Goal: Navigation & Orientation: Find specific page/section

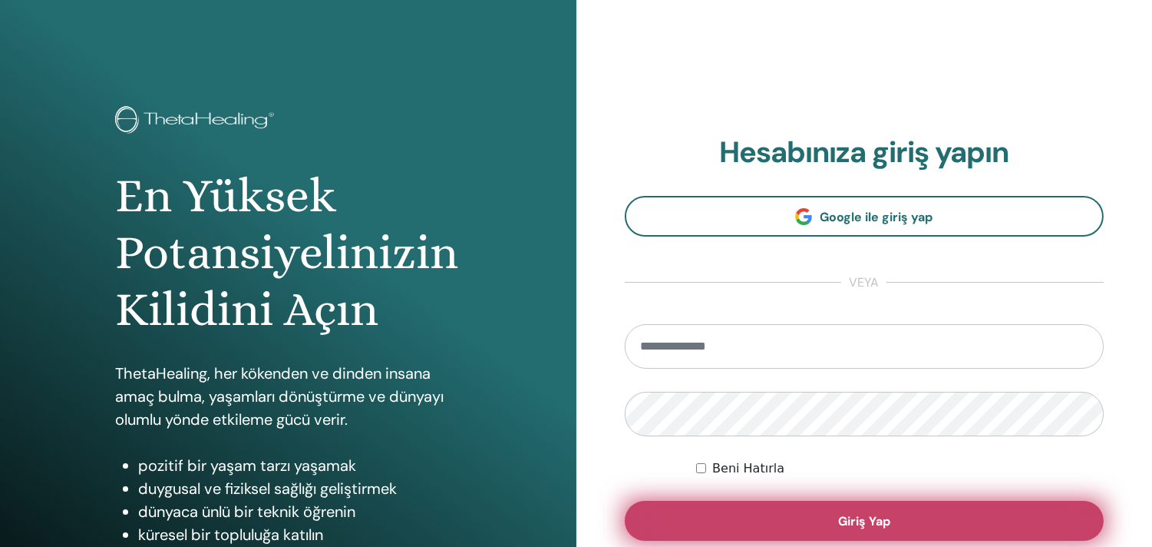
type input "**********"
click at [839, 513] on span "Giriş Yap" at bounding box center [864, 521] width 52 height 16
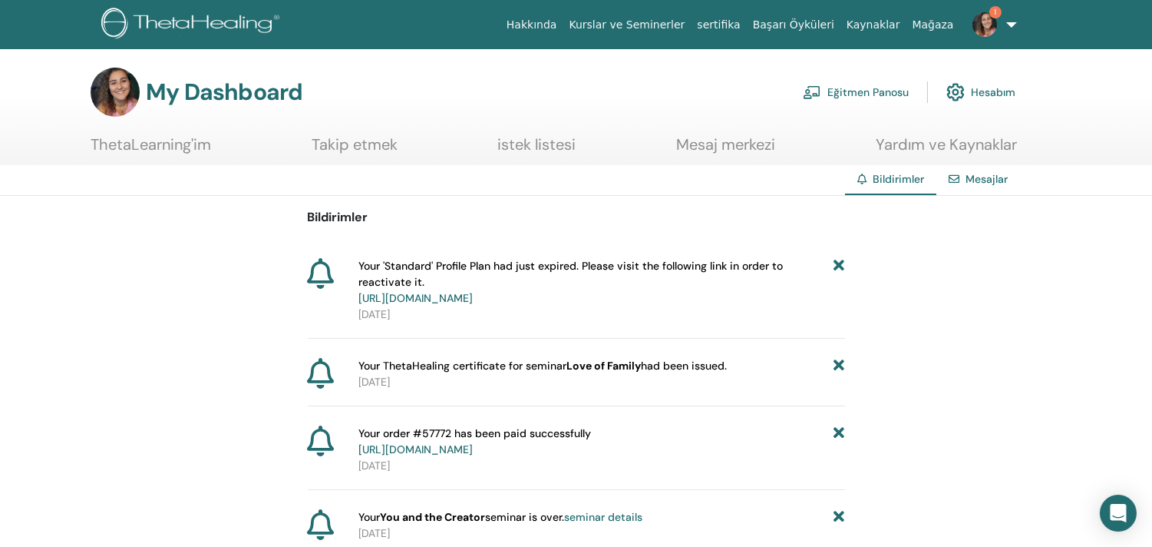
click at [473, 292] on link "[URL][DOMAIN_NAME]" at bounding box center [415, 298] width 114 height 14
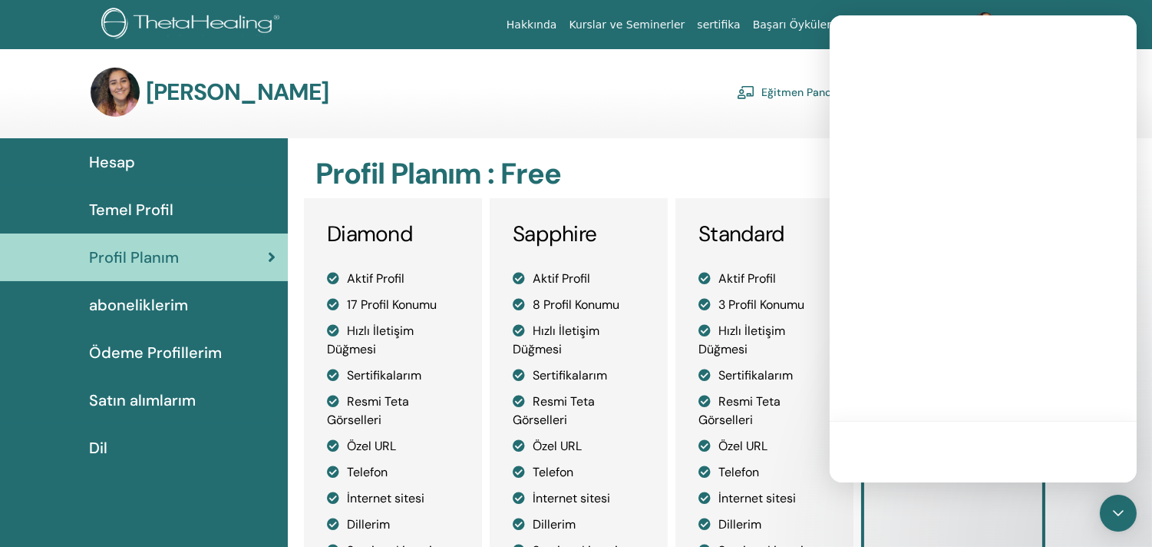
click at [684, 188] on h2 "Profil Planım : Free" at bounding box center [678, 174] width 726 height 35
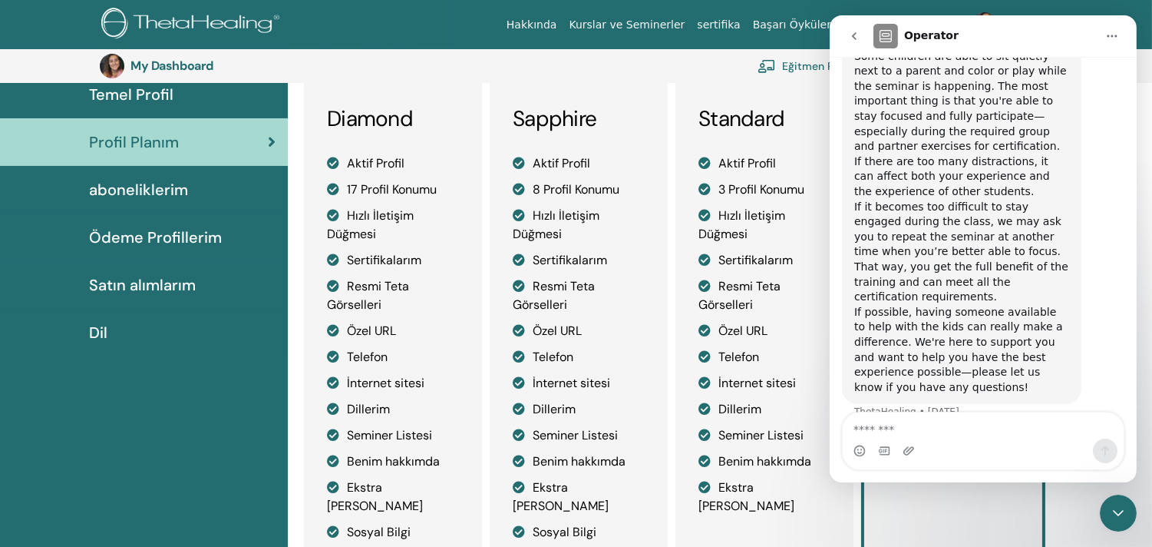
scroll to position [119, 0]
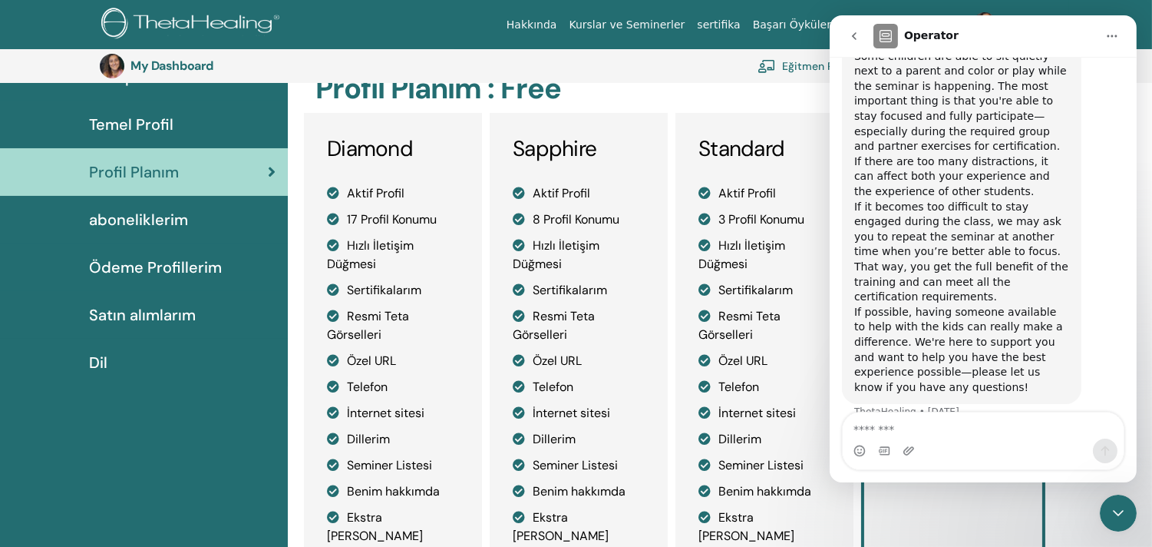
click at [849, 31] on icon "go back" at bounding box center [853, 36] width 12 height 12
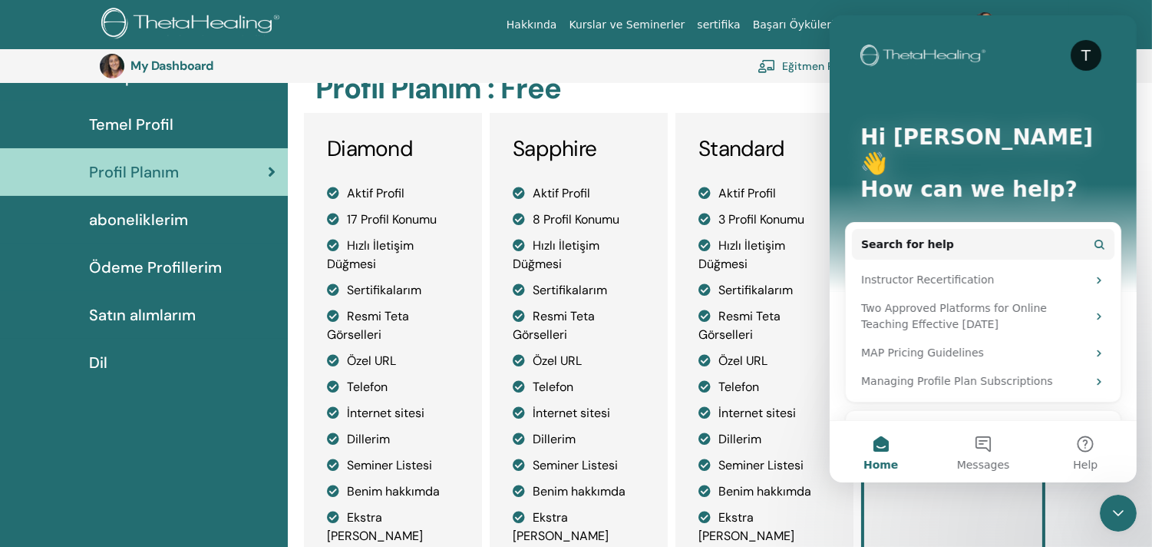
scroll to position [0, 0]
click at [672, 80] on div "My Dashboard Eğitmen Panosu Öğrenci Kontrol Paneli" at bounding box center [588, 66] width 976 height 34
click at [1125, 507] on icon "Close Intercom Messenger" at bounding box center [1117, 512] width 18 height 18
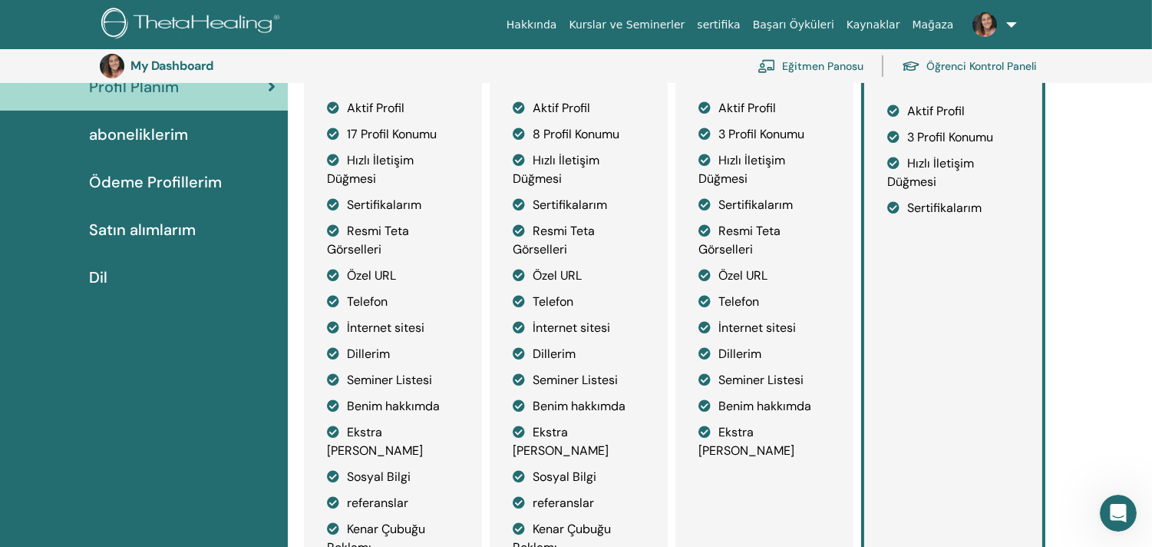
scroll to position [119, 0]
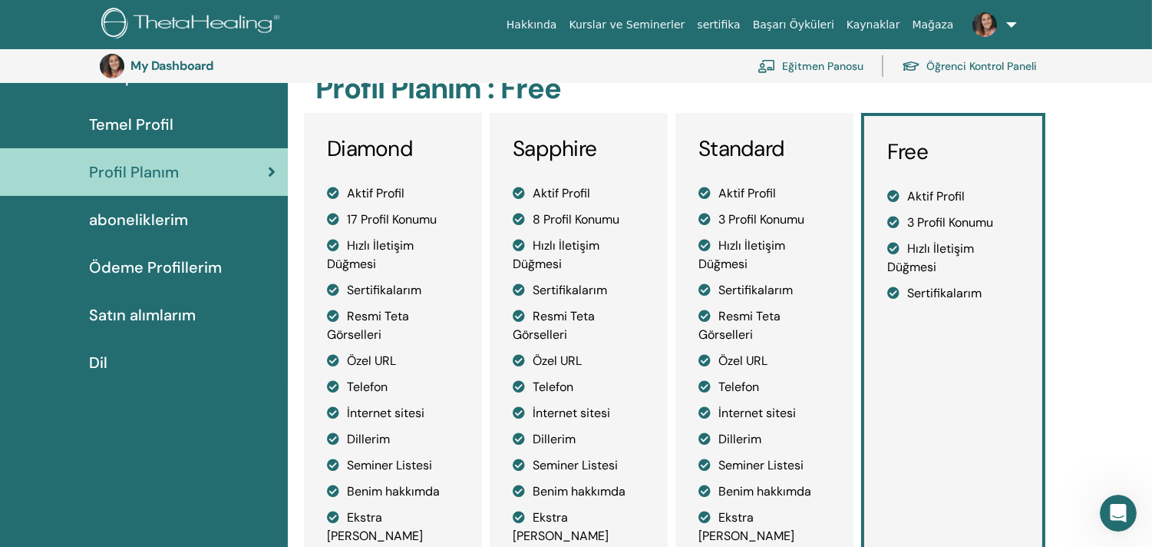
click at [180, 224] on span "aboneliklerim" at bounding box center [138, 219] width 99 height 23
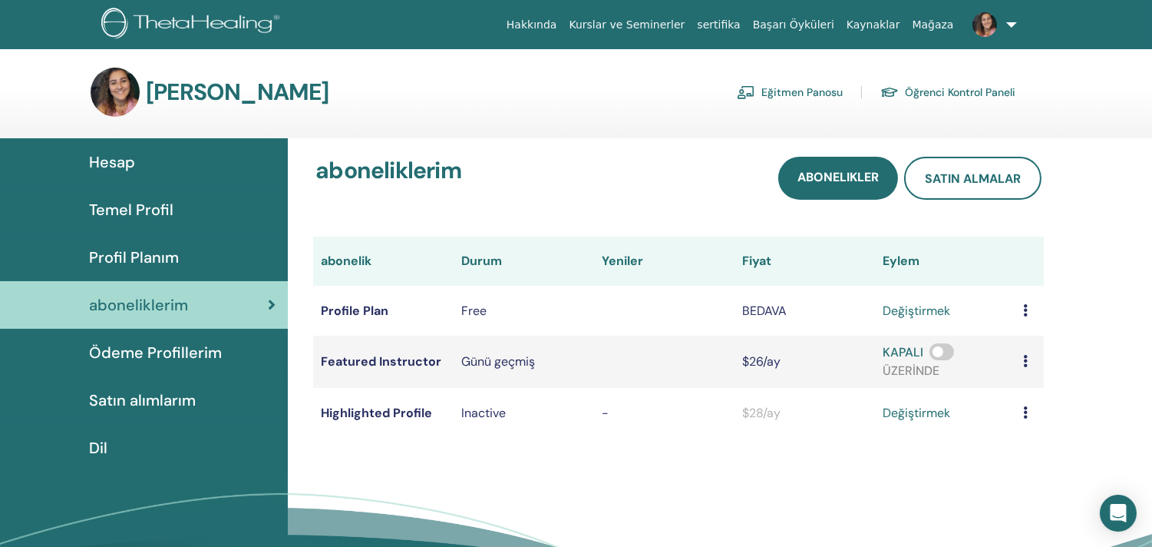
click at [910, 86] on link "Öğrenci Kontrol Paneli" at bounding box center [947, 92] width 135 height 25
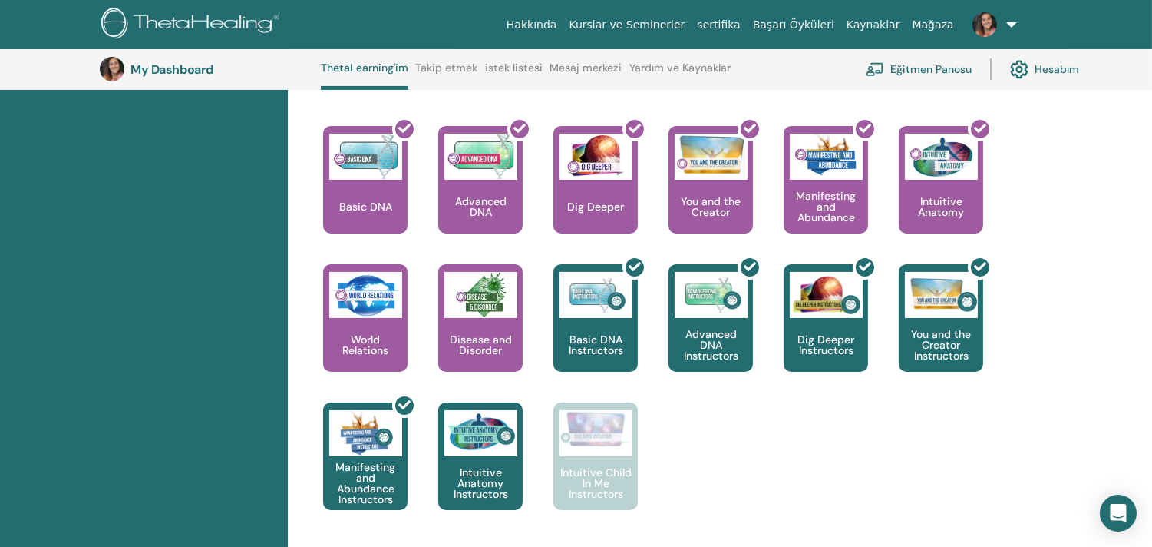
scroll to position [637, 0]
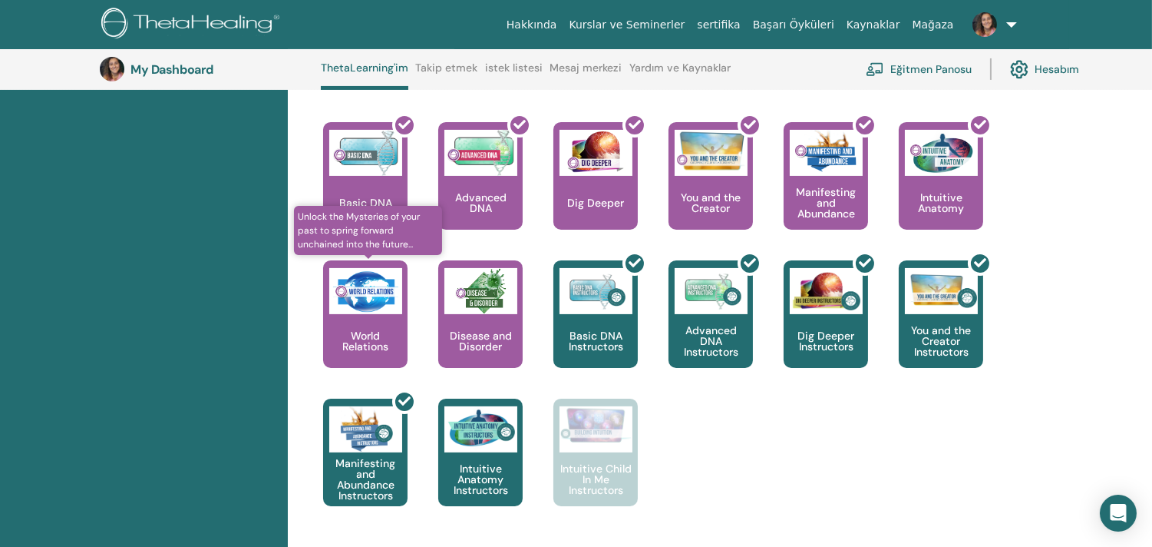
click at [378, 319] on div "World Relations" at bounding box center [365, 313] width 84 height 107
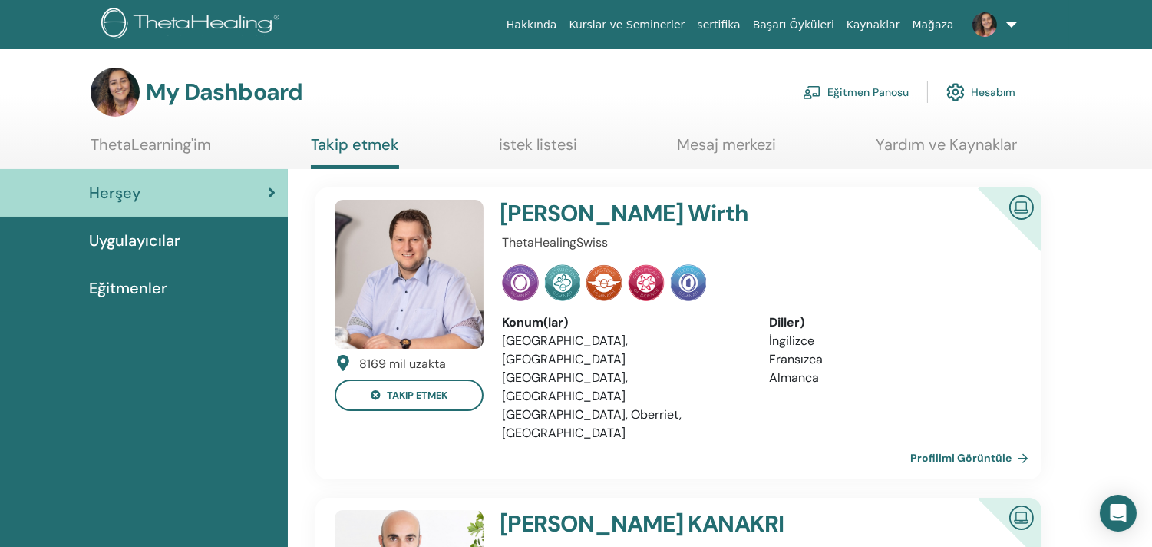
click at [172, 243] on span "Uygulayıcılar" at bounding box center [134, 240] width 91 height 23
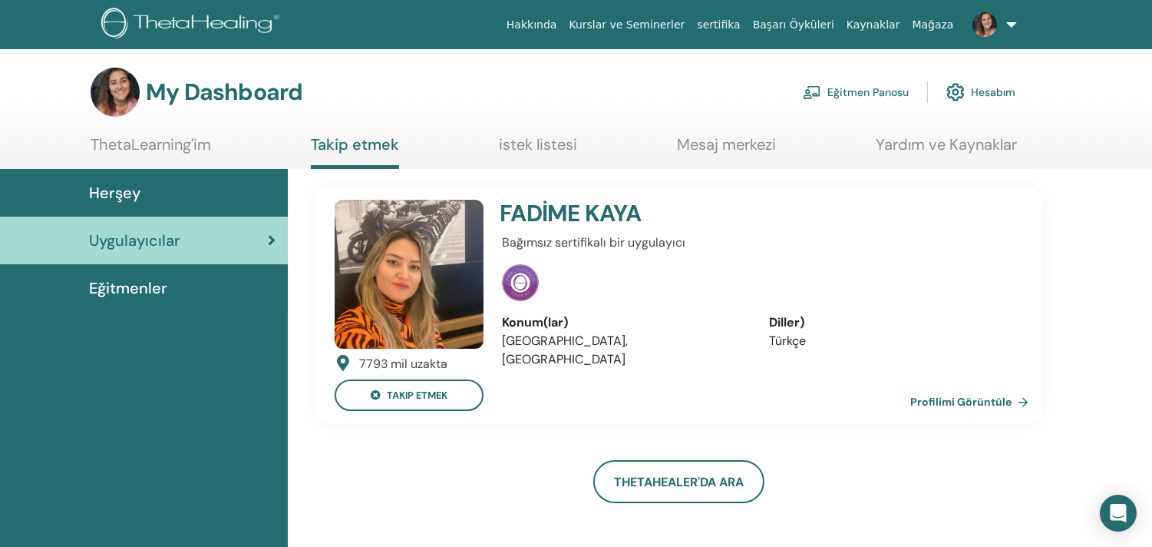
click at [98, 289] on span "Eğitmenler" at bounding box center [128, 287] width 78 height 23
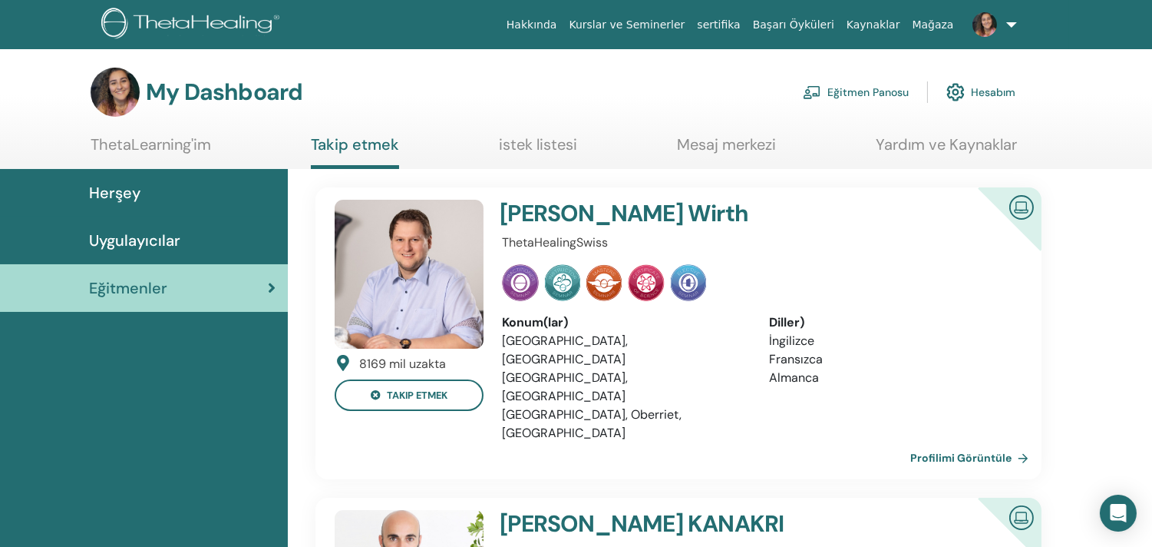
click at [990, 12] on img at bounding box center [985, 24] width 25 height 25
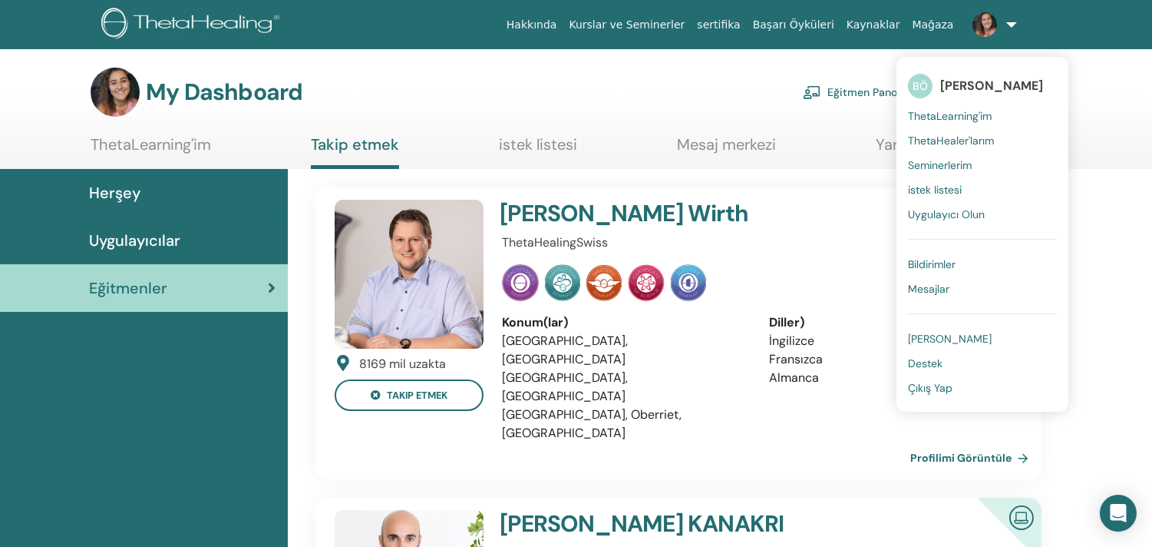
click at [963, 160] on span "Seminerlerim" at bounding box center [940, 165] width 64 height 14
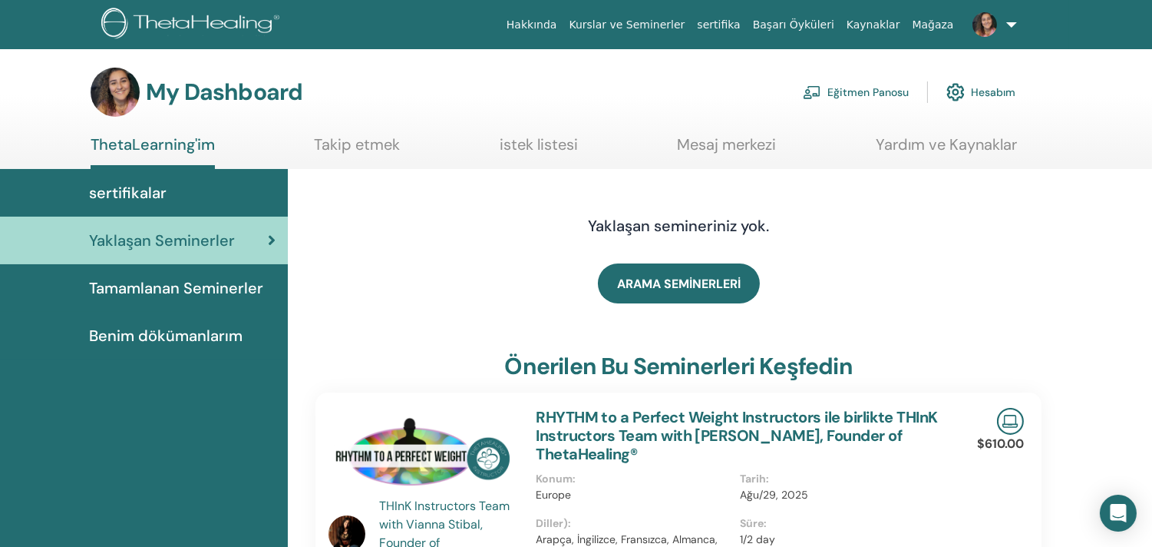
click at [202, 287] on span "Tamamlanan Seminerler" at bounding box center [176, 287] width 174 height 23
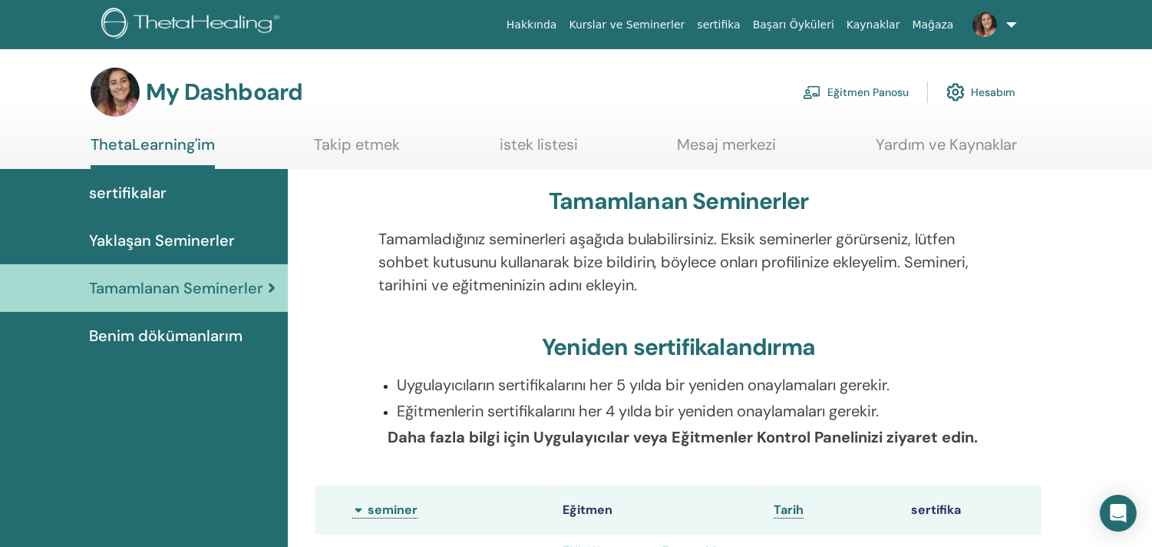
click at [154, 194] on span "sertifikalar" at bounding box center [128, 192] width 78 height 23
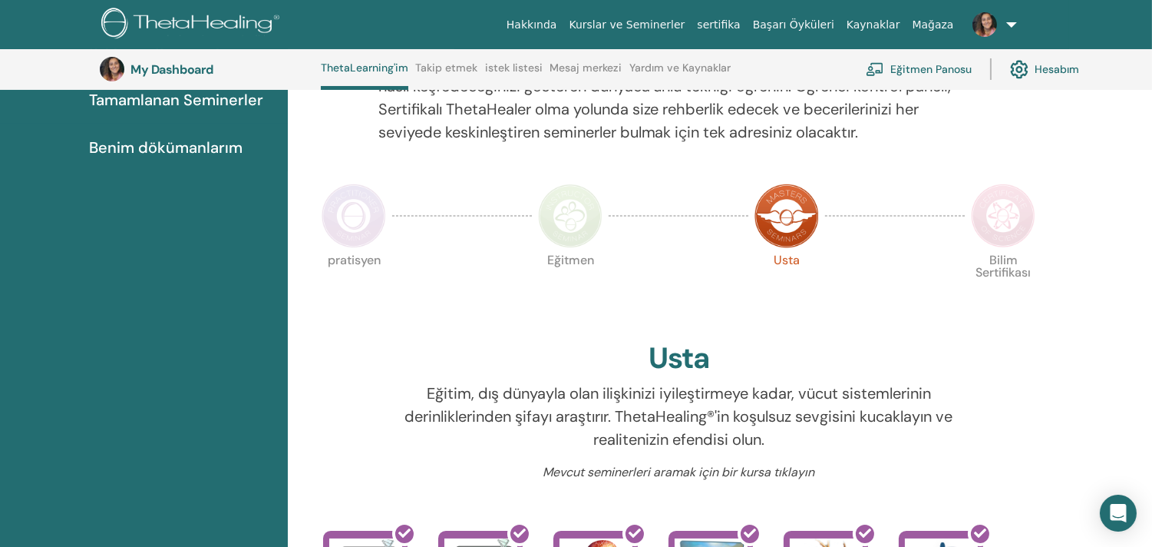
scroll to position [210, 0]
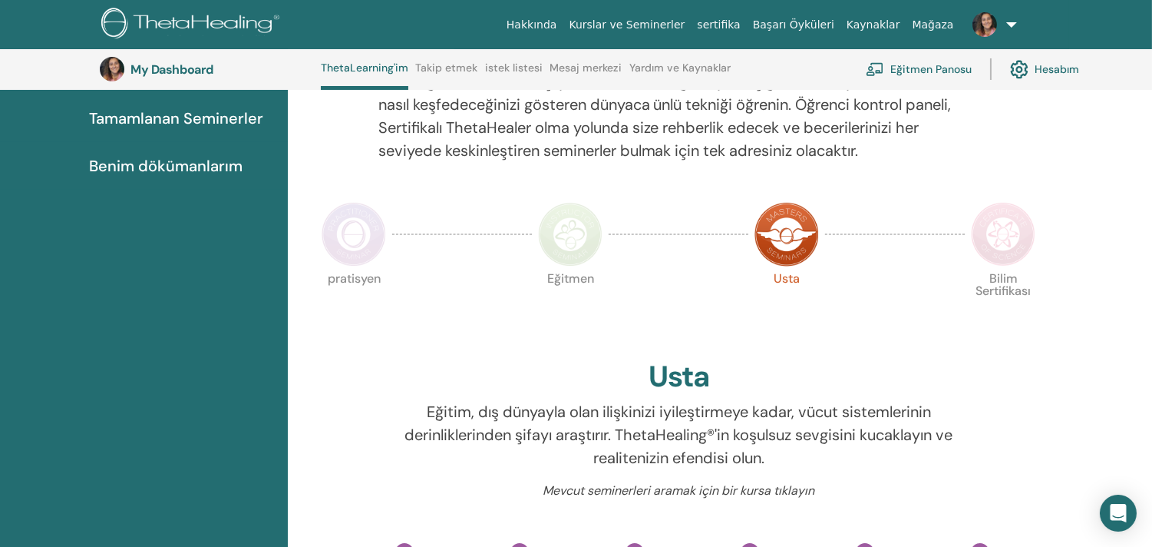
click at [1008, 244] on img at bounding box center [1003, 234] width 64 height 64
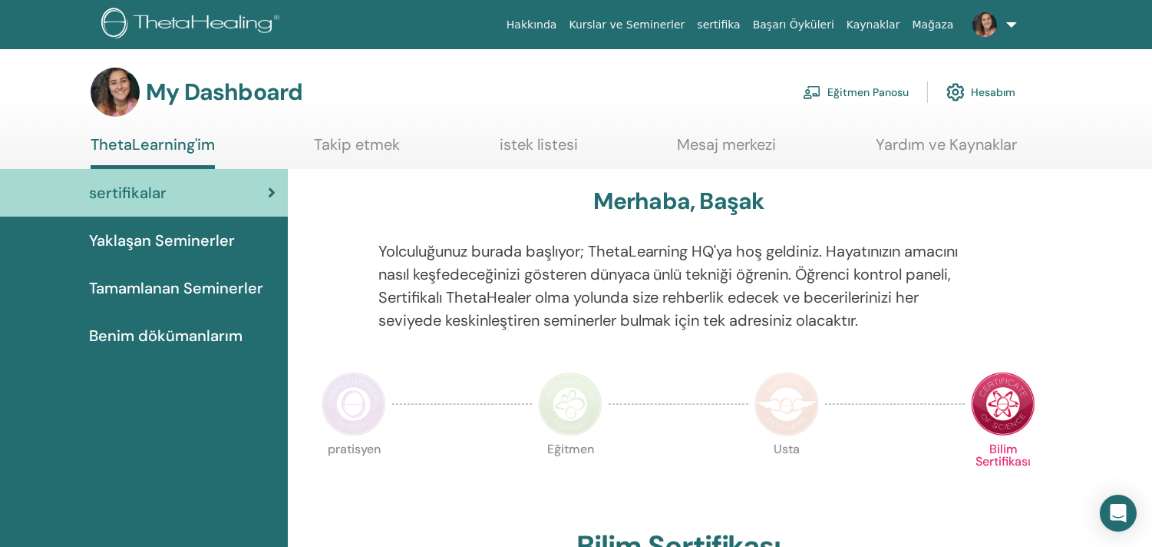
click at [164, 331] on span "Benim dökümanlarım" at bounding box center [166, 335] width 154 height 23
